Goal: Task Accomplishment & Management: Manage account settings

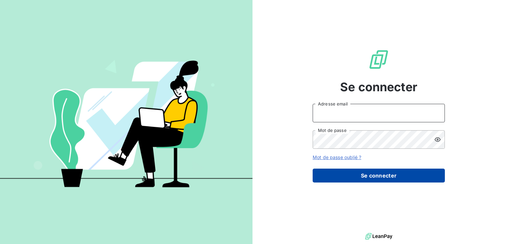
type input "Jazy"
click at [374, 174] on button "Se connecter" at bounding box center [379, 176] width 132 height 14
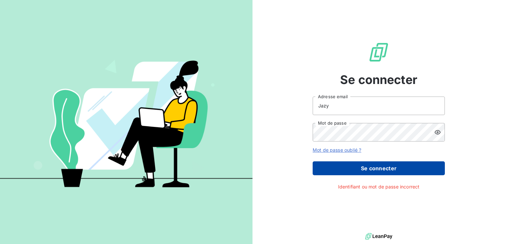
click at [380, 168] on button "Se connecter" at bounding box center [379, 168] width 132 height 14
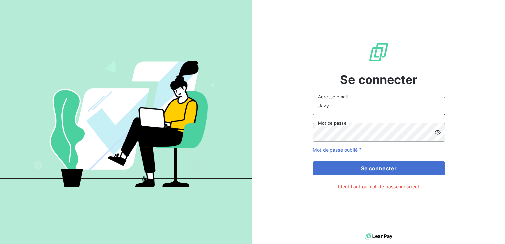
click at [361, 100] on input "Jazy" at bounding box center [379, 106] width 132 height 19
drag, startPoint x: 350, startPoint y: 106, endPoint x: 294, endPoint y: 102, distance: 56.0
click at [293, 103] on div "Se connecter Jazy Adresse email Mot de passe Mot de passe oublié ? Se connecter…" at bounding box center [379, 116] width 253 height 232
type input "[PERSON_NAME][EMAIL_ADDRESS][DOMAIN_NAME]"
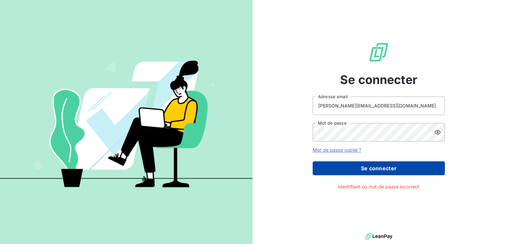
click at [373, 167] on button "Se connecter" at bounding box center [379, 168] width 132 height 14
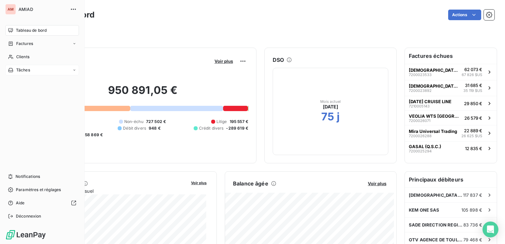
click at [21, 69] on span "Tâches" at bounding box center [23, 70] width 14 height 6
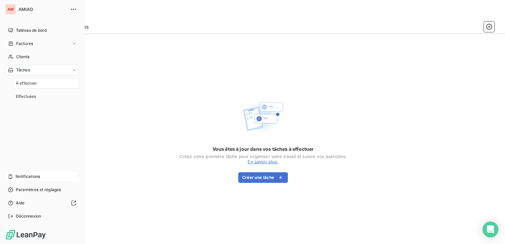
click at [30, 175] on span "Notifications" at bounding box center [28, 177] width 24 height 6
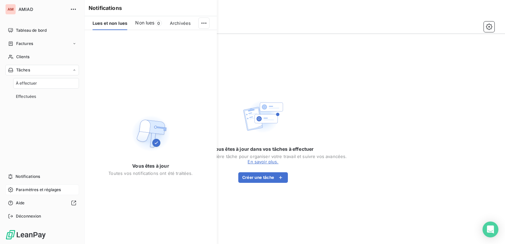
click at [32, 191] on span "Paramètres et réglages" at bounding box center [38, 190] width 45 height 6
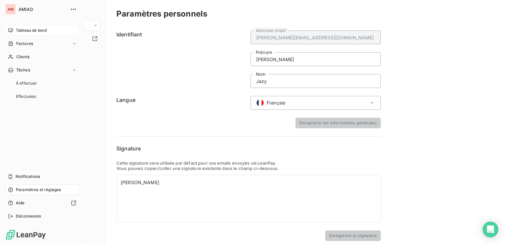
click at [25, 28] on span "Tableau de bord" at bounding box center [31, 30] width 31 height 6
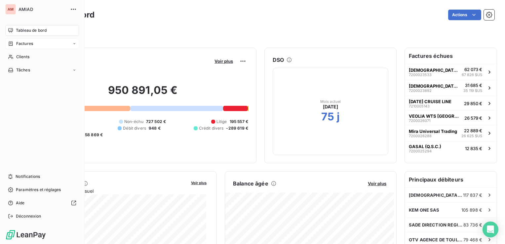
click at [20, 43] on span "Factures" at bounding box center [24, 44] width 17 height 6
click at [24, 59] on span "Factures" at bounding box center [24, 57] width 17 height 6
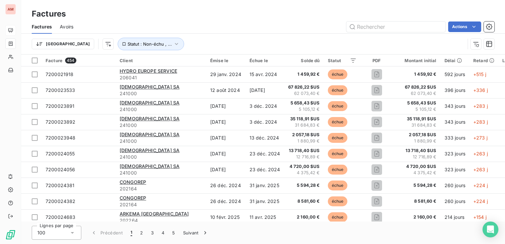
click at [148, 8] on div "Factures" at bounding box center [263, 14] width 484 height 12
